Goal: Task Accomplishment & Management: Manage account settings

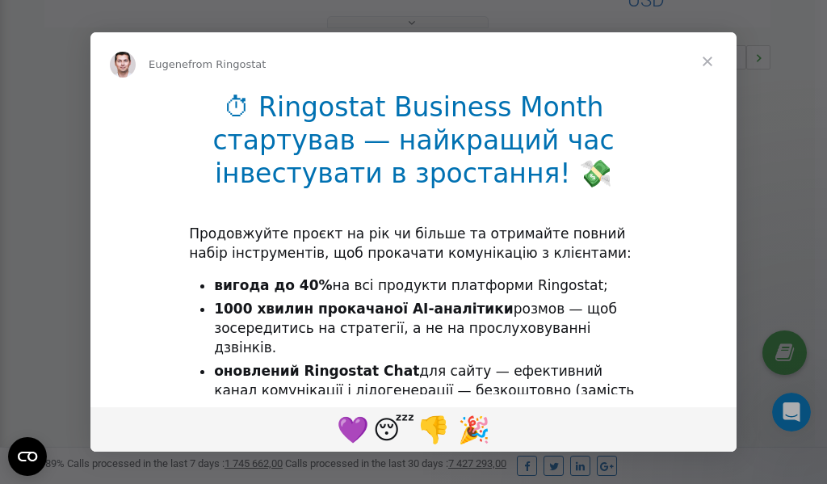
click at [710, 59] on span "Close" at bounding box center [708, 61] width 58 height 58
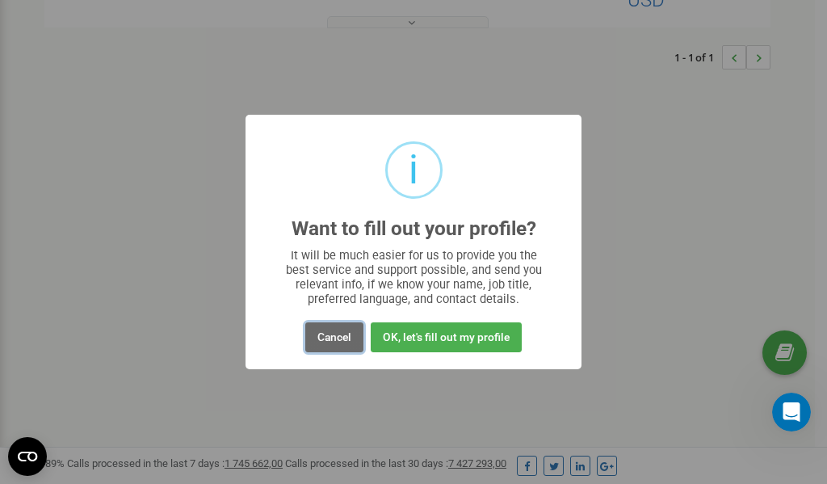
click at [334, 343] on button "Cancel" at bounding box center [334, 337] width 58 height 30
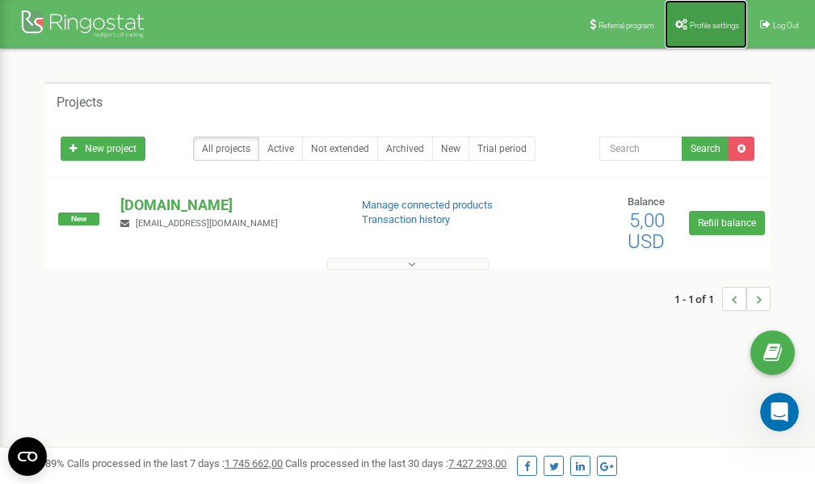
click at [704, 27] on span "Profile settings" at bounding box center [714, 25] width 49 height 9
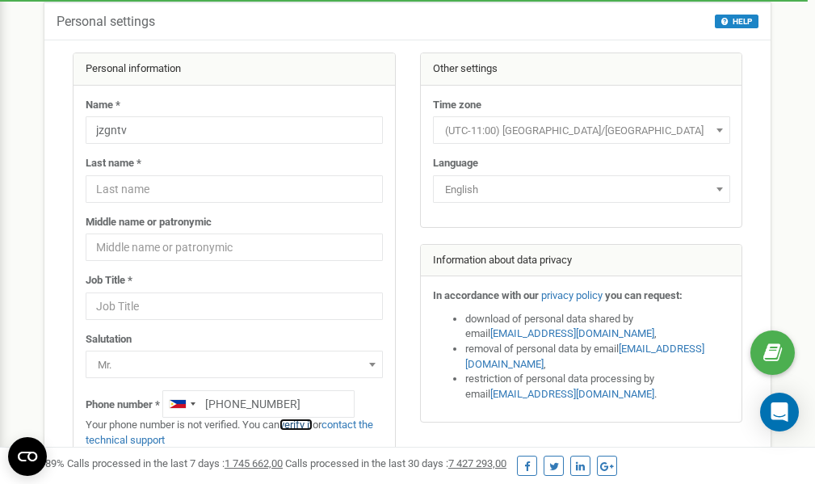
click at [309, 425] on link "verify it" at bounding box center [296, 424] width 33 height 12
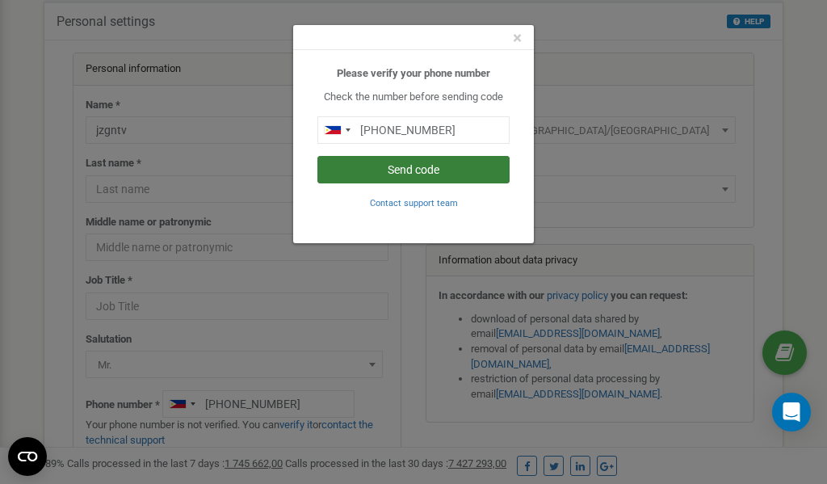
click at [405, 170] on button "Send code" at bounding box center [414, 169] width 192 height 27
